Goal: Task Accomplishment & Management: Manage account settings

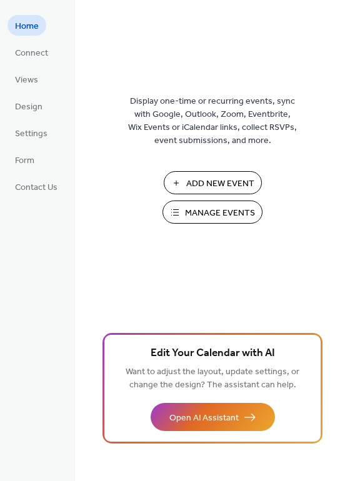
click at [213, 188] on span "Add New Event" at bounding box center [220, 184] width 68 height 13
click at [190, 207] on span "Manage Events" at bounding box center [220, 213] width 70 height 13
click at [31, 47] on span "Connect" at bounding box center [31, 53] width 33 height 13
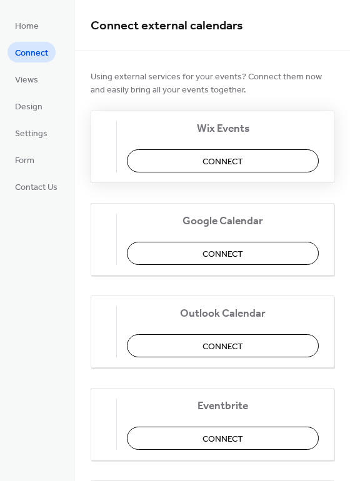
click at [224, 156] on span "Connect" at bounding box center [233, 162] width 41 height 13
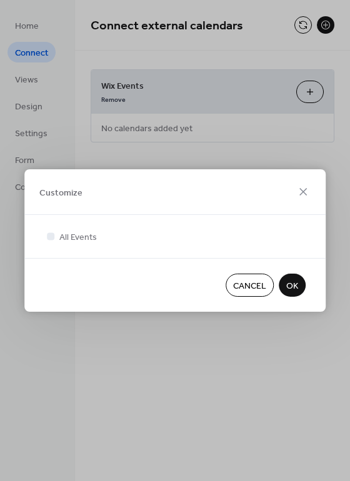
click at [291, 284] on span "OK" at bounding box center [292, 286] width 12 height 13
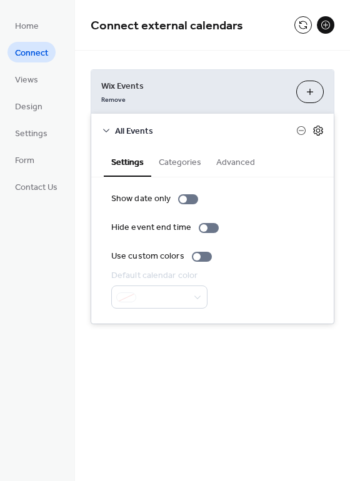
click at [321, 131] on icon at bounding box center [318, 130] width 11 height 11
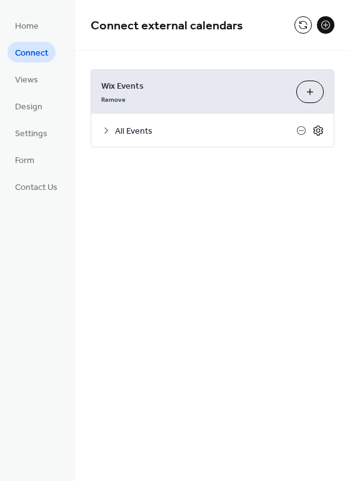
click at [321, 131] on icon at bounding box center [318, 130] width 11 height 11
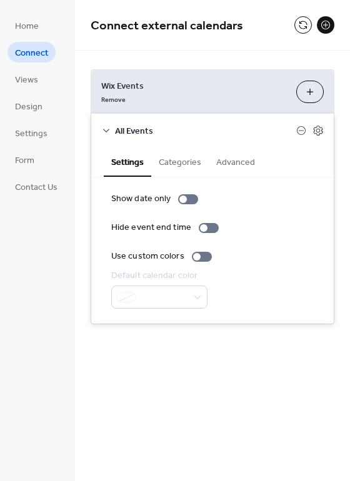
click at [193, 164] on button "Categories" at bounding box center [180, 161] width 58 height 29
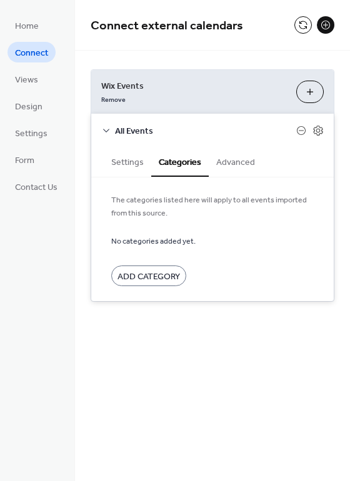
click at [226, 162] on button "Advanced" at bounding box center [236, 161] width 54 height 29
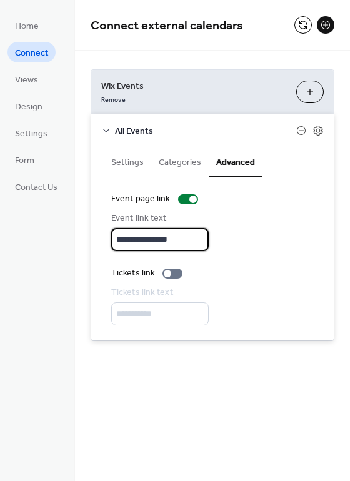
click at [143, 238] on input "**********" at bounding box center [160, 239] width 98 height 23
drag, startPoint x: 193, startPoint y: 239, endPoint x: -23, endPoint y: 221, distance: 217.1
click at [0, 221] on html "**********" at bounding box center [175, 240] width 350 height 481
type input "*********"
click at [176, 271] on div at bounding box center [173, 274] width 20 height 10
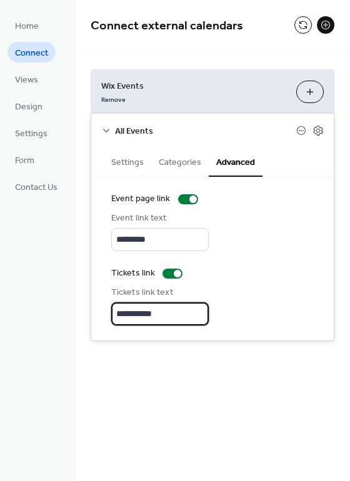
drag, startPoint x: 171, startPoint y: 318, endPoint x: 19, endPoint y: 316, distance: 152.6
click at [19, 316] on div "**********" at bounding box center [175, 240] width 350 height 481
type input "**********"
click at [173, 165] on button "Categories" at bounding box center [180, 161] width 58 height 29
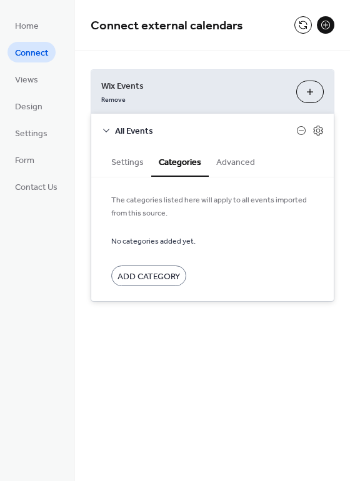
click at [116, 156] on button "Settings" at bounding box center [128, 161] width 48 height 29
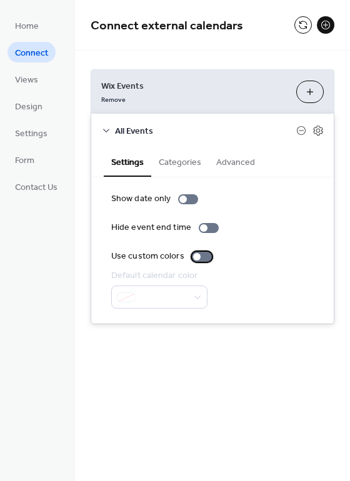
click at [204, 256] on div at bounding box center [202, 257] width 20 height 10
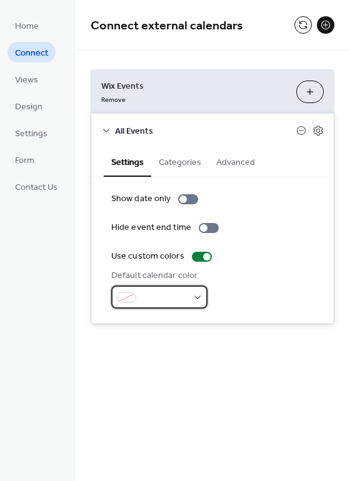
click at [189, 301] on div at bounding box center [159, 297] width 96 height 23
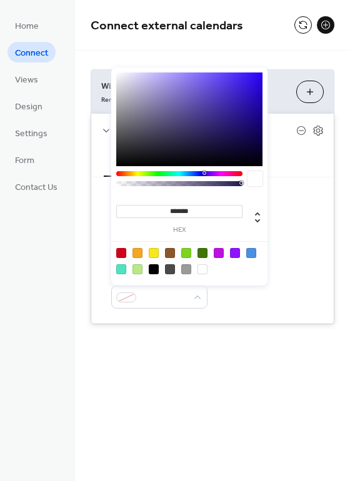
click at [120, 251] on div at bounding box center [121, 253] width 10 height 10
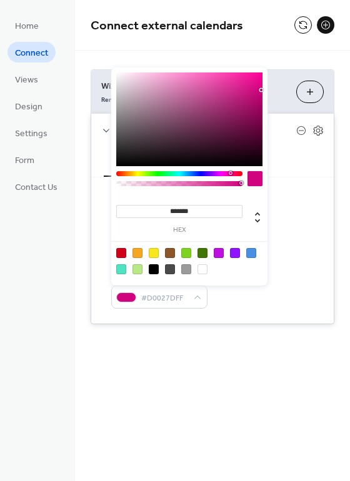
click at [230, 173] on div at bounding box center [179, 173] width 126 height 5
click at [230, 173] on div at bounding box center [231, 173] width 4 height 4
type input "*******"
click at [249, 76] on div at bounding box center [189, 120] width 146 height 94
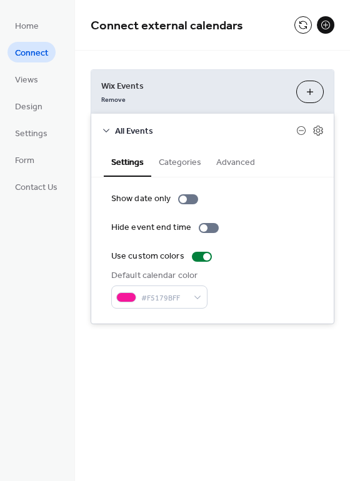
click at [296, 176] on div "Settings Categories Advanced" at bounding box center [212, 162] width 243 height 31
click at [304, 96] on button "Customize" at bounding box center [310, 92] width 28 height 23
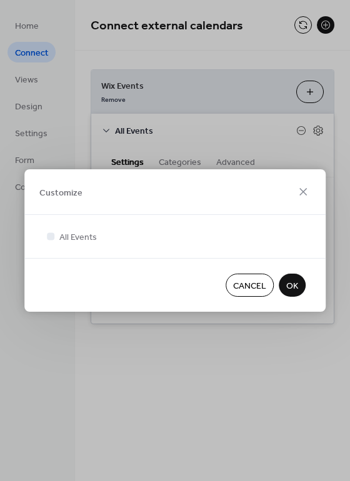
click at [286, 280] on span "OK" at bounding box center [292, 286] width 12 height 13
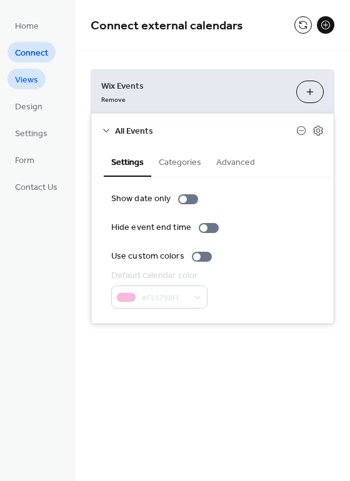
click at [31, 84] on span "Views" at bounding box center [26, 80] width 23 height 13
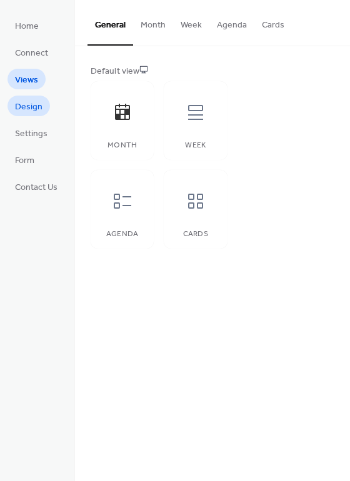
click at [31, 103] on span "Design" at bounding box center [29, 107] width 28 height 13
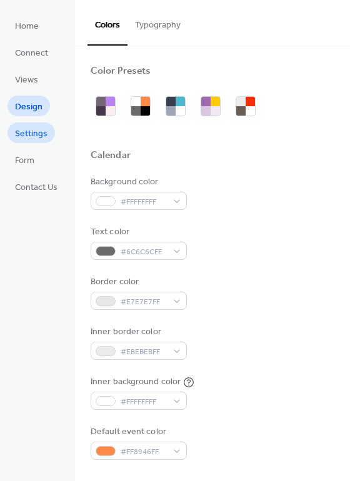
click at [35, 132] on span "Settings" at bounding box center [31, 134] width 33 height 13
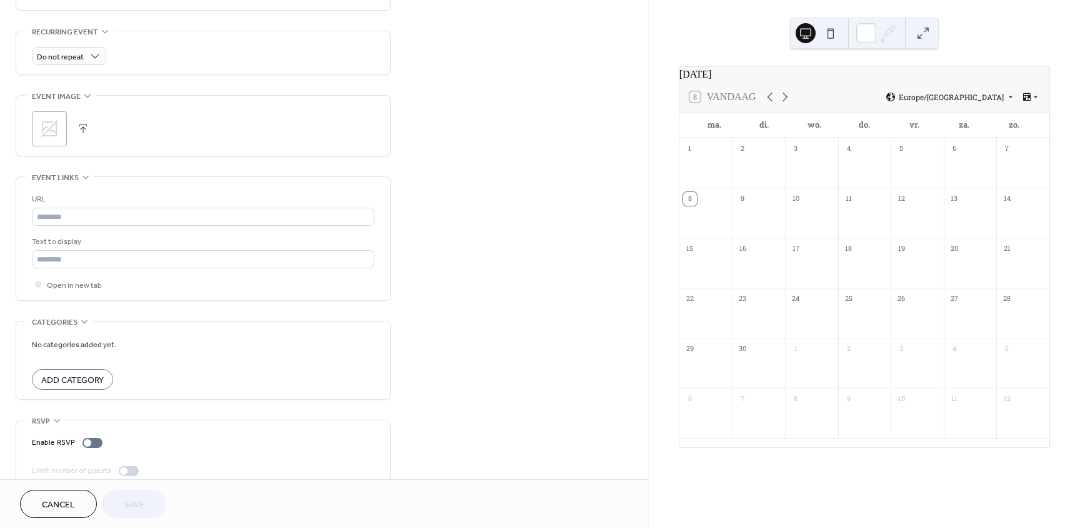
scroll to position [544, 0]
